Goal: Task Accomplishment & Management: Complete application form

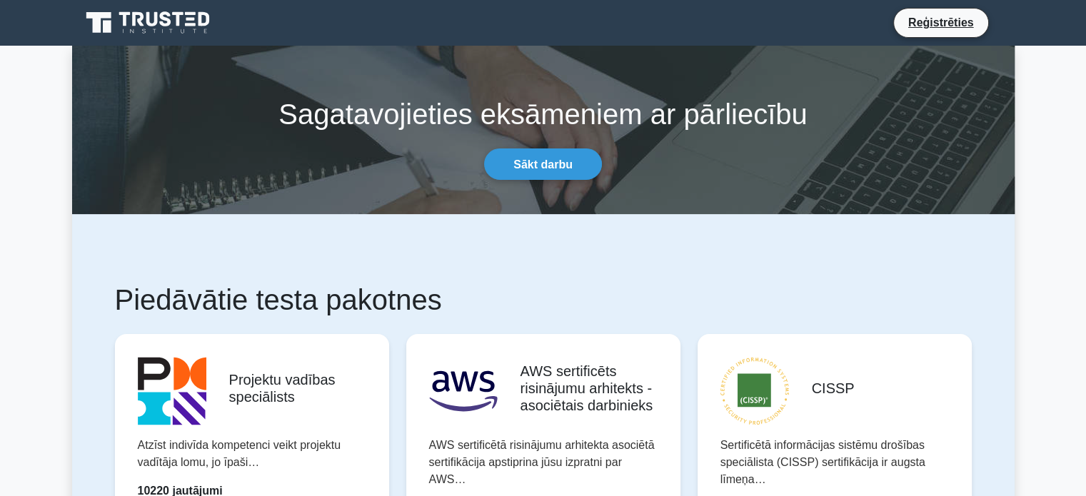
click at [546, 158] on font "Sākt darbu" at bounding box center [543, 164] width 59 height 12
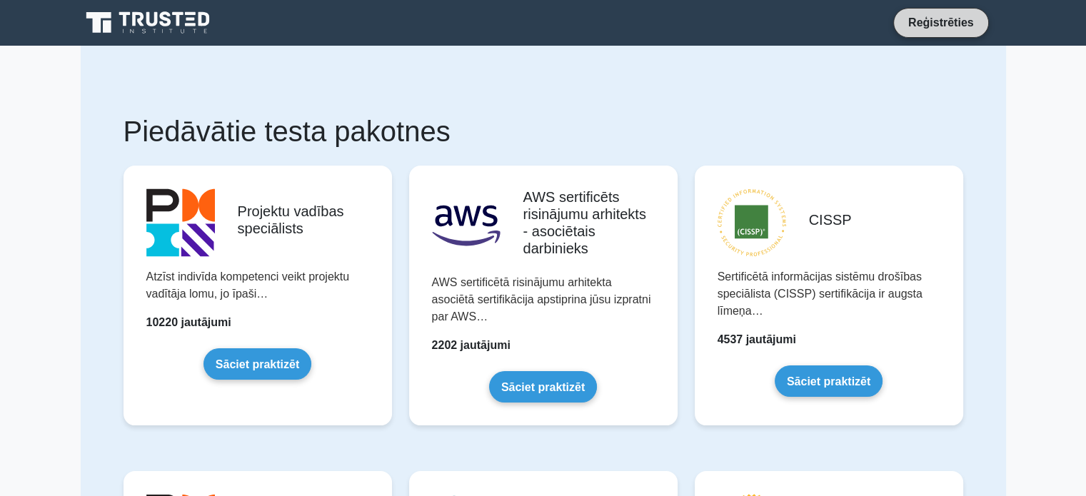
click at [940, 22] on font "Reģistrēties" at bounding box center [941, 22] width 66 height 12
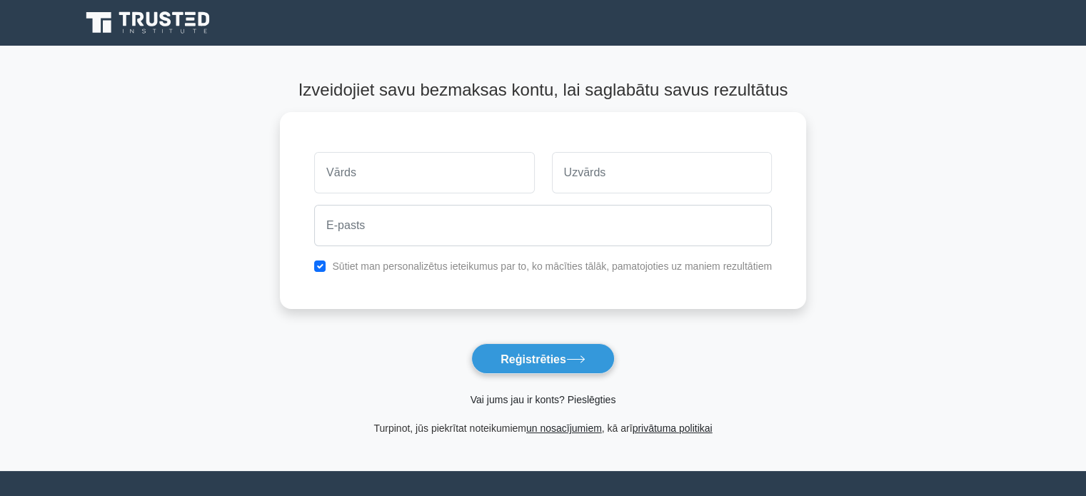
click at [537, 399] on font "Vai jums jau ir konts? Pieslēgties" at bounding box center [544, 399] width 146 height 11
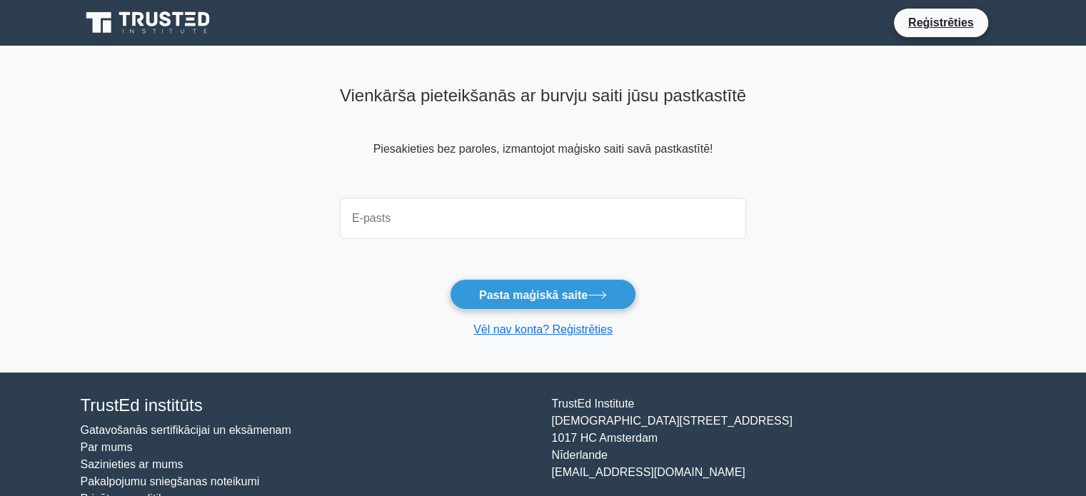
click at [406, 236] on input "email" at bounding box center [543, 218] width 406 height 41
type input "[EMAIL_ADDRESS][DOMAIN_NAME]"
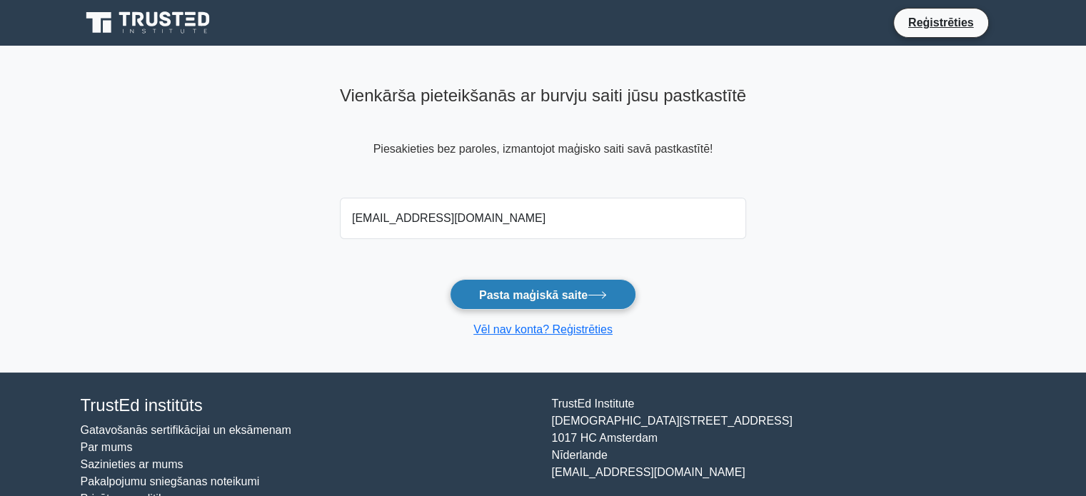
click at [535, 301] on font "Pasta maģiskā saite" at bounding box center [533, 295] width 109 height 12
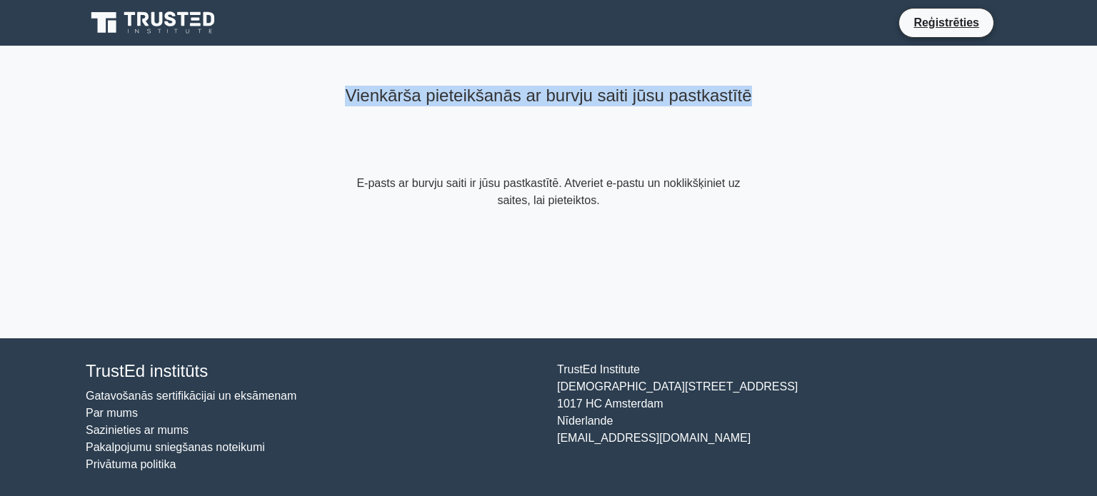
drag, startPoint x: 386, startPoint y: 95, endPoint x: 750, endPoint y: 131, distance: 365.3
click at [750, 131] on div "Vienkārša pieteikšanās ar burvju saiti jūsu pastkastītē" at bounding box center [548, 127] width 411 height 95
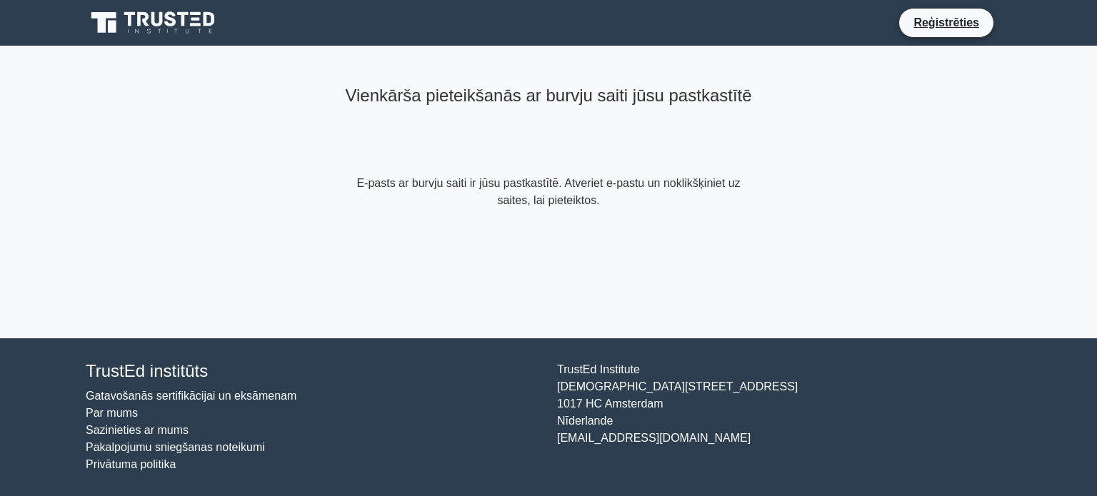
drag, startPoint x: 726, startPoint y: 284, endPoint x: 675, endPoint y: 281, distance: 50.8
click at [725, 284] on div "Vienkārša pieteikšanās ar burvju saiti jūsu pastkastītē E-pasts ar burvju saiti…" at bounding box center [548, 192] width 429 height 293
drag, startPoint x: 658, startPoint y: 230, endPoint x: 374, endPoint y: 91, distance: 317.2
click at [374, 91] on div "Vienkārša pieteikšanās ar burvju saiti jūsu pastkastītē E-pasts ar burvju saiti…" at bounding box center [548, 145] width 429 height 198
click at [374, 131] on div "Vienkārša pieteikšanās ar burvju saiti jūsu pastkastītē" at bounding box center [548, 127] width 411 height 95
